Goal: Task Accomplishment & Management: Manage account settings

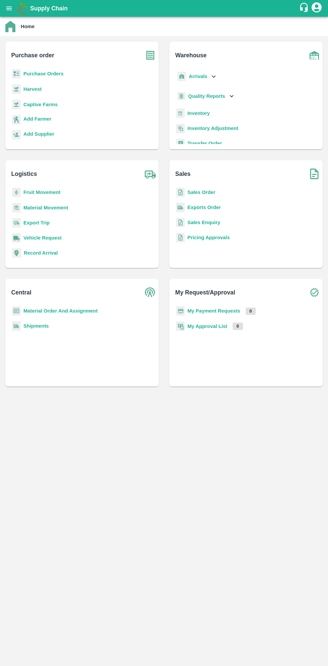
click at [9, 10] on icon "open drawer" at bounding box center [9, 8] width 6 height 4
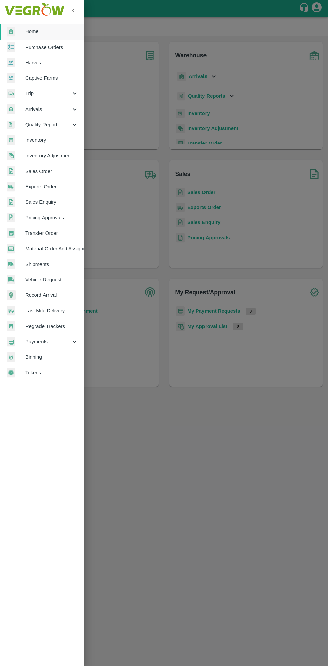
click at [60, 249] on span "Material Order And Assignment" at bounding box center [51, 248] width 53 height 7
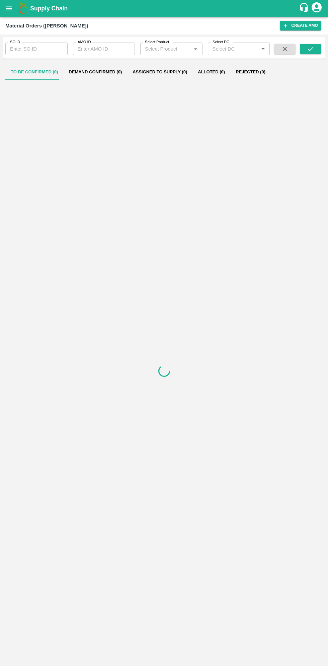
click at [39, 49] on input "SO ID" at bounding box center [36, 49] width 62 height 13
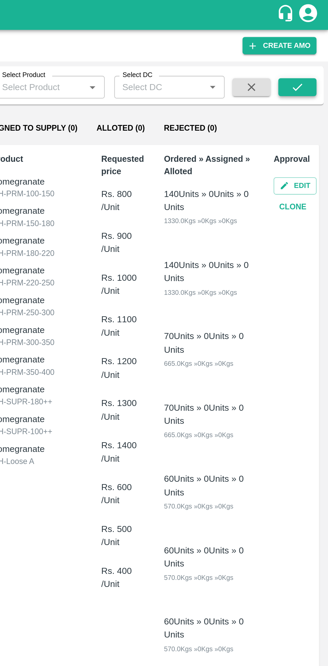
type input "602228"
click at [315, 49] on button "submit" at bounding box center [310, 49] width 21 height 10
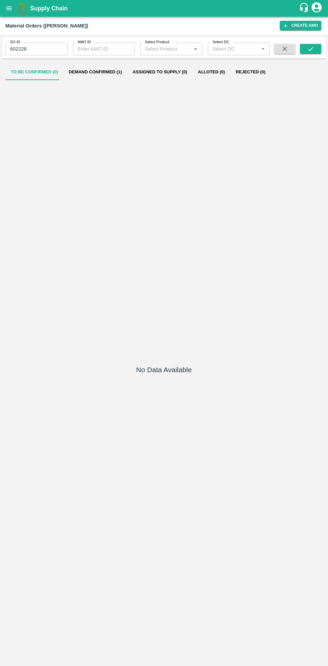
click at [82, 71] on button "Demand Confirmed (1)" at bounding box center [95, 72] width 64 height 16
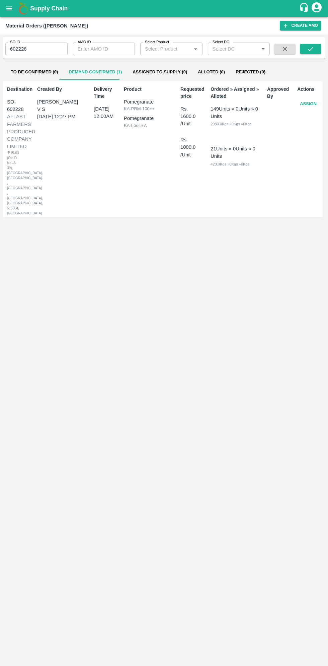
click at [298, 105] on button "Assign" at bounding box center [309, 104] width 22 height 12
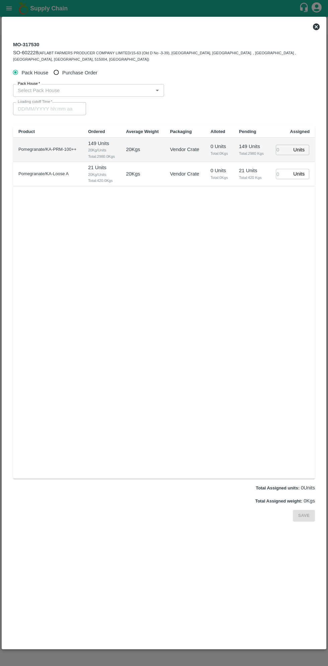
type input "[DATE] 12:00 AM"
click at [58, 77] on input "Purchase Order" at bounding box center [56, 72] width 12 height 12
radio input "true"
click at [129, 86] on input "PO   *" at bounding box center [156, 90] width 282 height 9
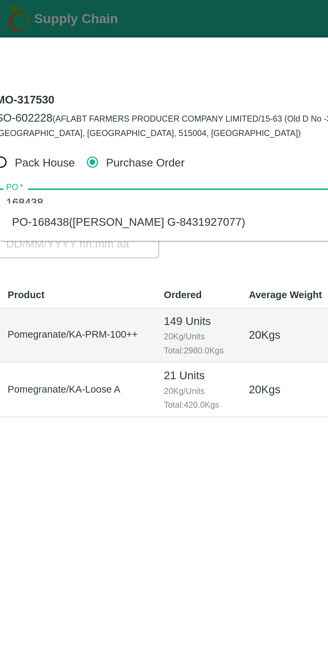
click at [98, 102] on div "PO-168438([PERSON_NAME] G-8431927077)" at bounding box center [72, 98] width 104 height 7
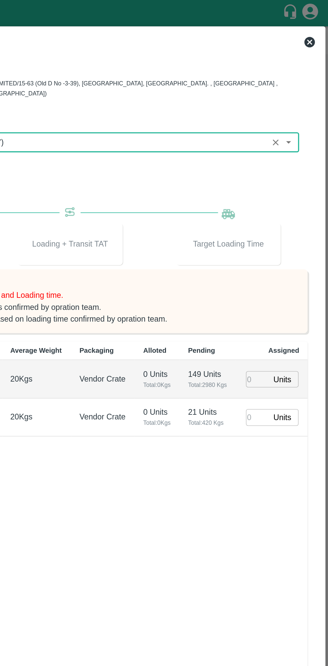
type input "PO-168438([PERSON_NAME] G-8431927077)"
click at [278, 236] on input "number" at bounding box center [283, 241] width 15 height 10
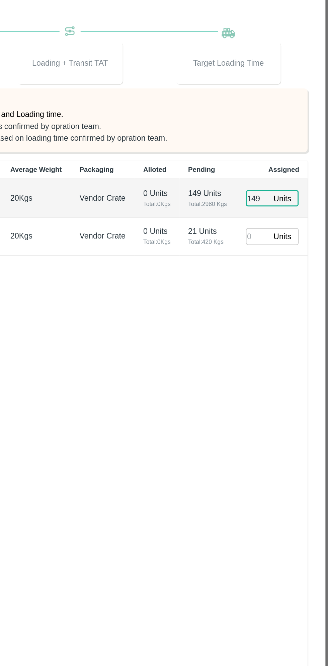
type input "149"
click at [279, 260] on input "number" at bounding box center [283, 265] width 15 height 10
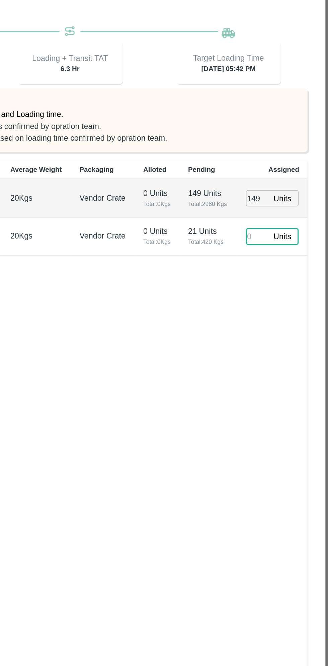
type input "[DATE] 05:42 PM"
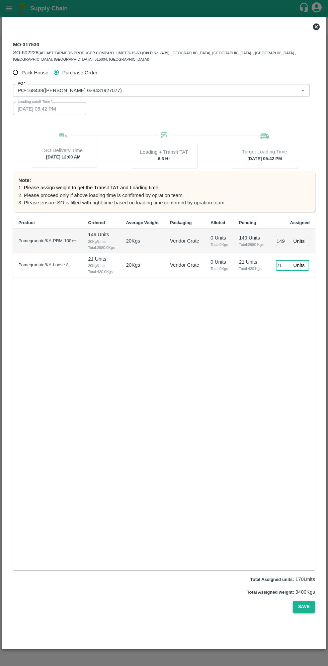
type input "21"
click at [305, 601] on button "Save" at bounding box center [304, 607] width 22 height 12
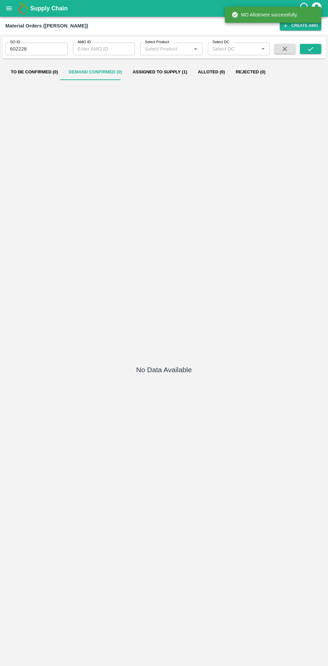
click at [14, 7] on button "open drawer" at bounding box center [8, 8] width 15 height 15
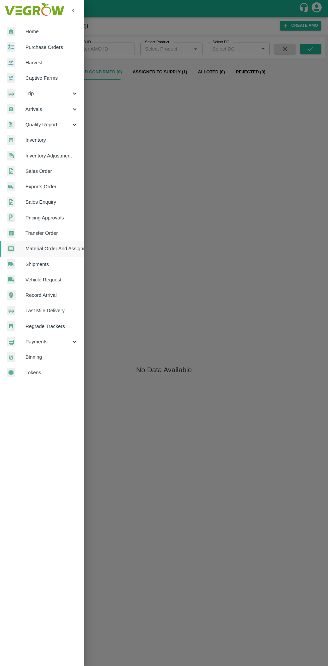
click at [59, 47] on span "Purchase Orders" at bounding box center [51, 47] width 53 height 7
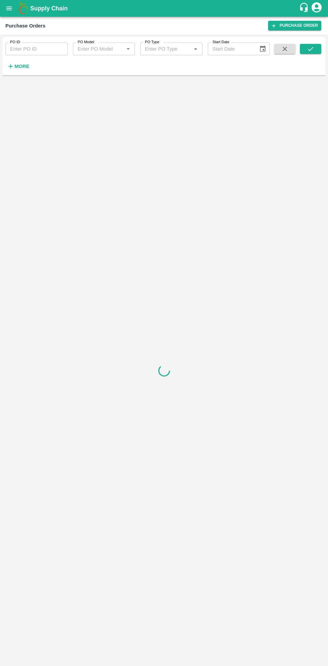
click at [22, 65] on strong "More" at bounding box center [21, 66] width 15 height 5
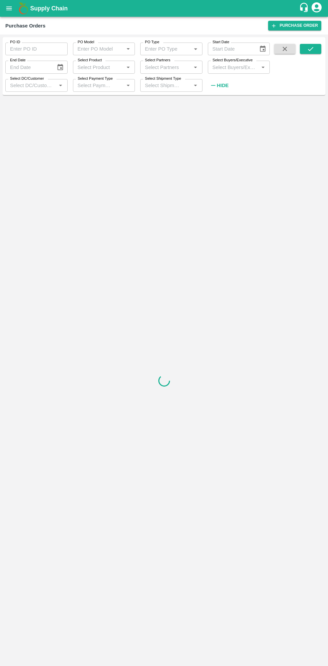
click at [232, 67] on input "Select Buyers/Executive" at bounding box center [233, 67] width 47 height 9
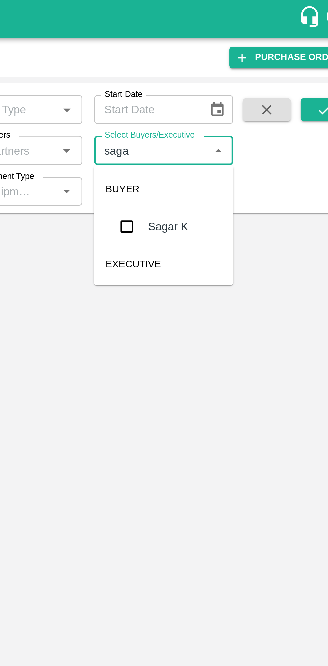
type input "sagar"
click at [223, 106] on input "checkbox" at bounding box center [222, 100] width 13 height 13
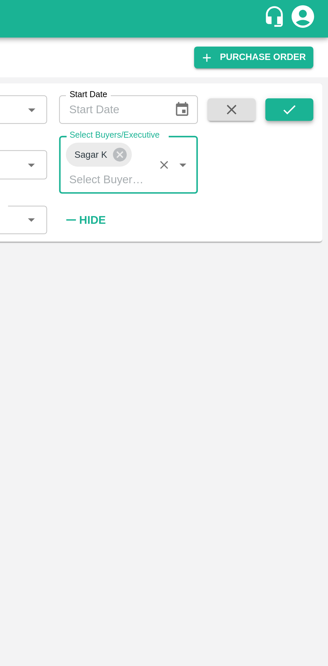
click at [315, 47] on button "submit" at bounding box center [310, 49] width 21 height 10
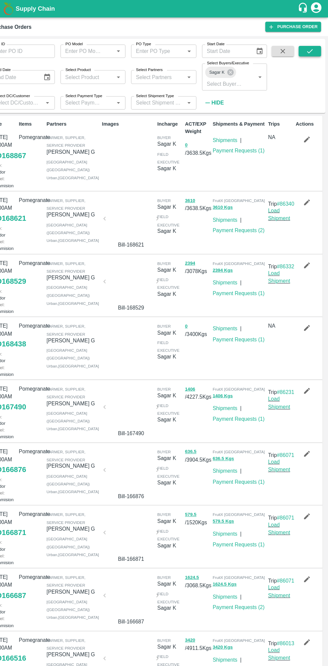
scroll to position [2, 0]
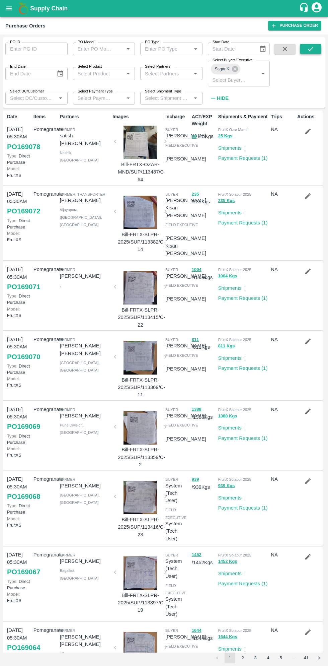
click at [310, 50] on icon "submit" at bounding box center [310, 49] width 5 height 4
